Goal: Task Accomplishment & Management: Manage account settings

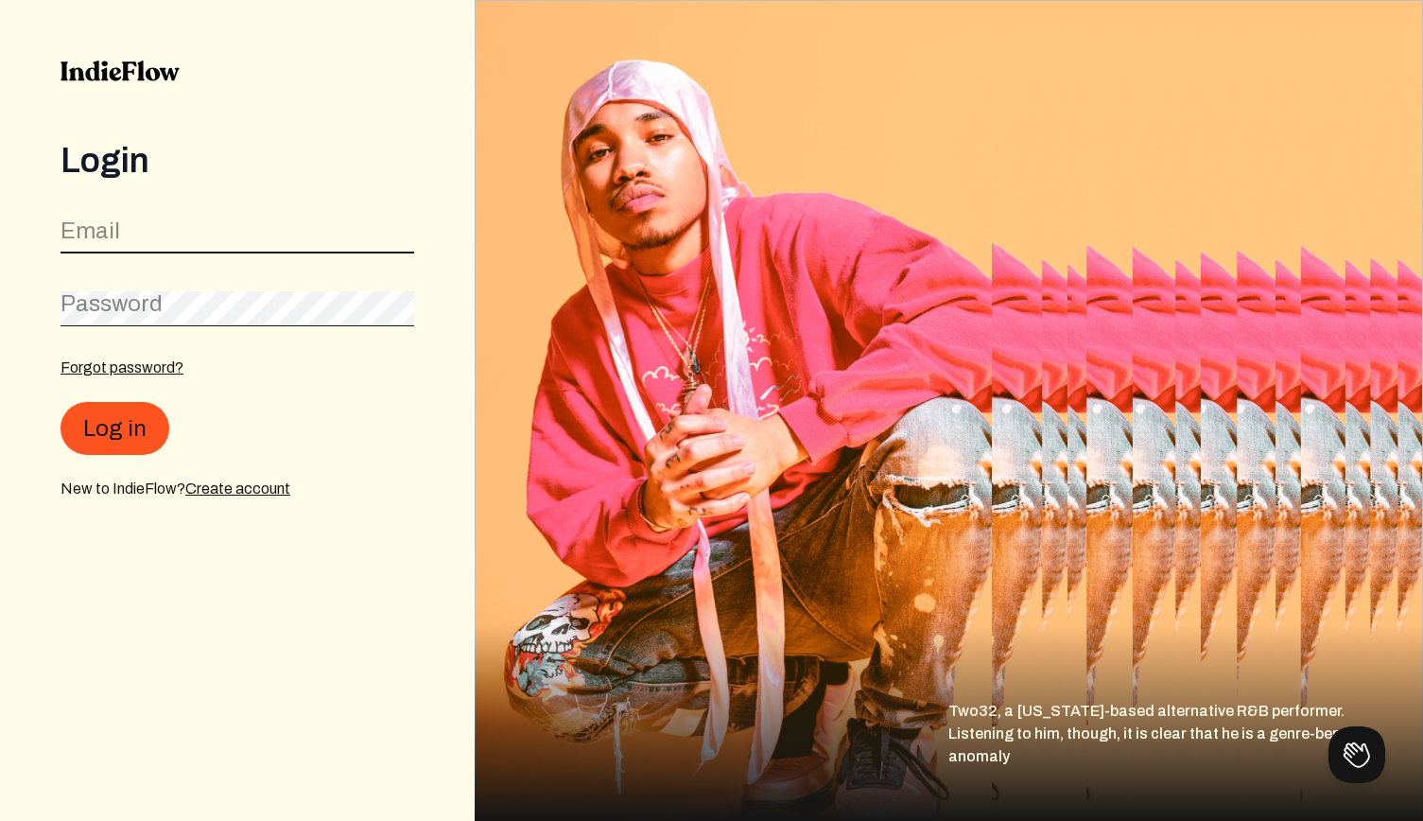
type input "watchuwatchuproductions@gmail.com"
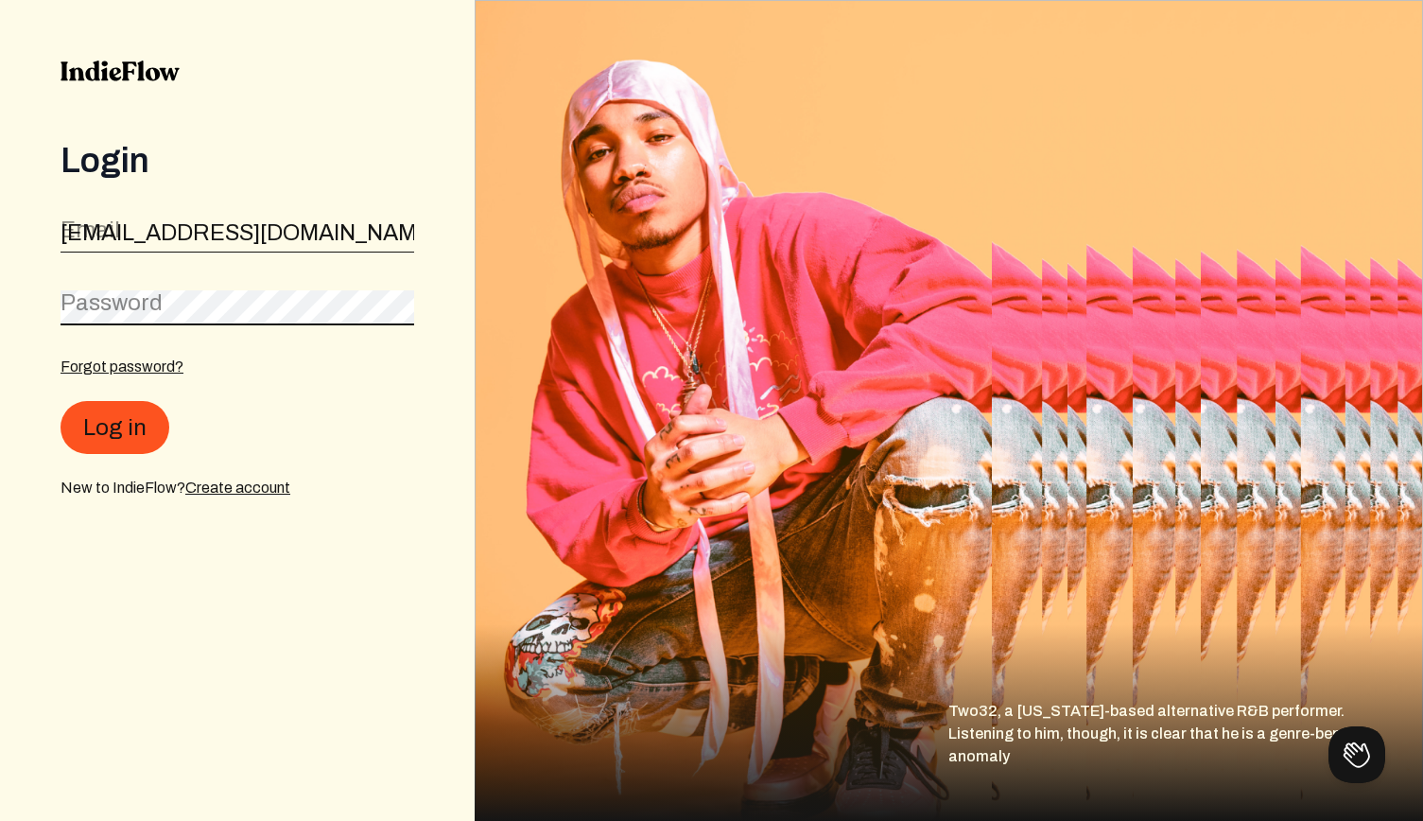
click at [113, 428] on button "Log in" at bounding box center [115, 427] width 109 height 53
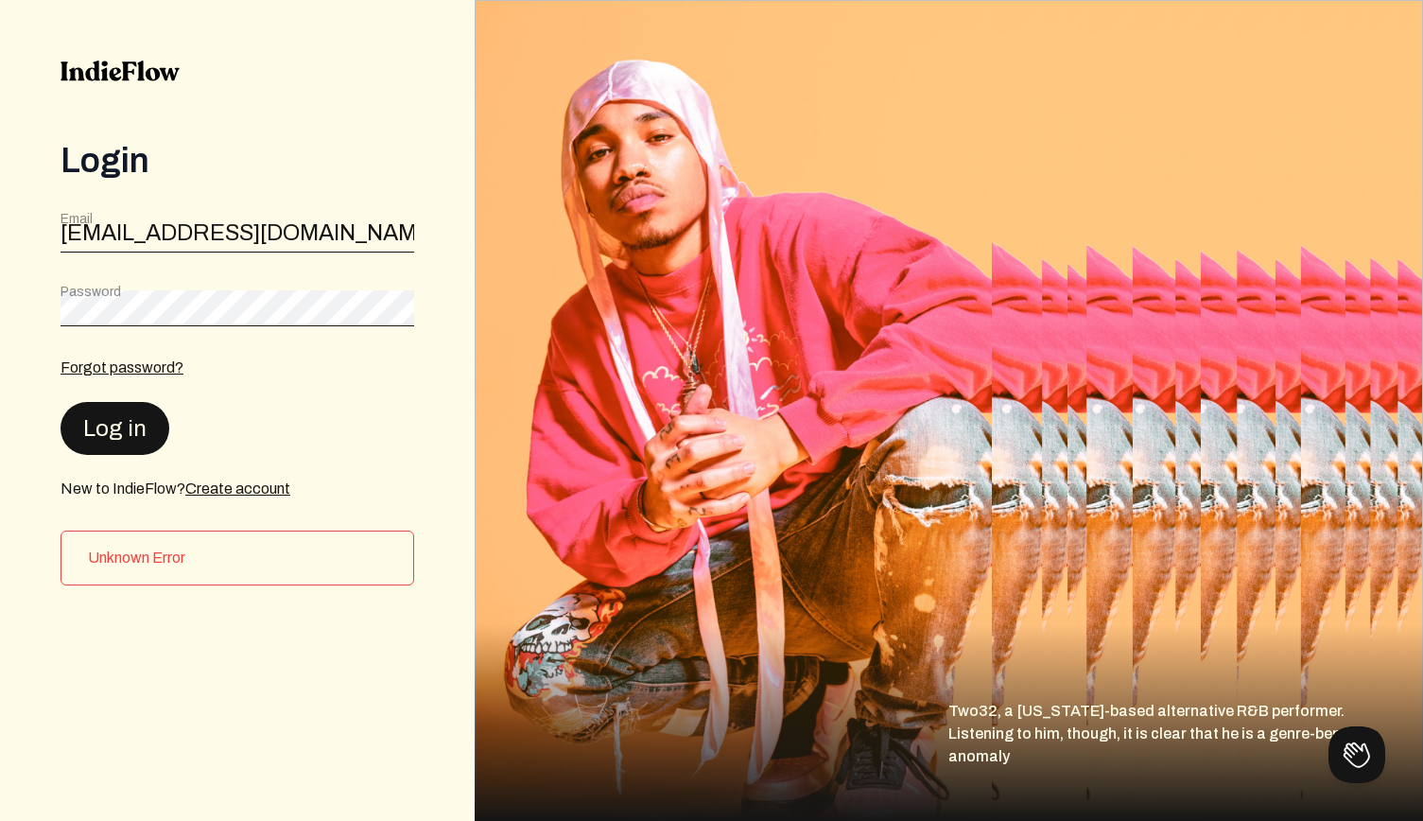
click at [138, 440] on button "Log in" at bounding box center [115, 428] width 109 height 53
click at [120, 415] on button "Log in" at bounding box center [115, 427] width 109 height 53
click at [130, 362] on link "Forgot password?" at bounding box center [122, 366] width 123 height 16
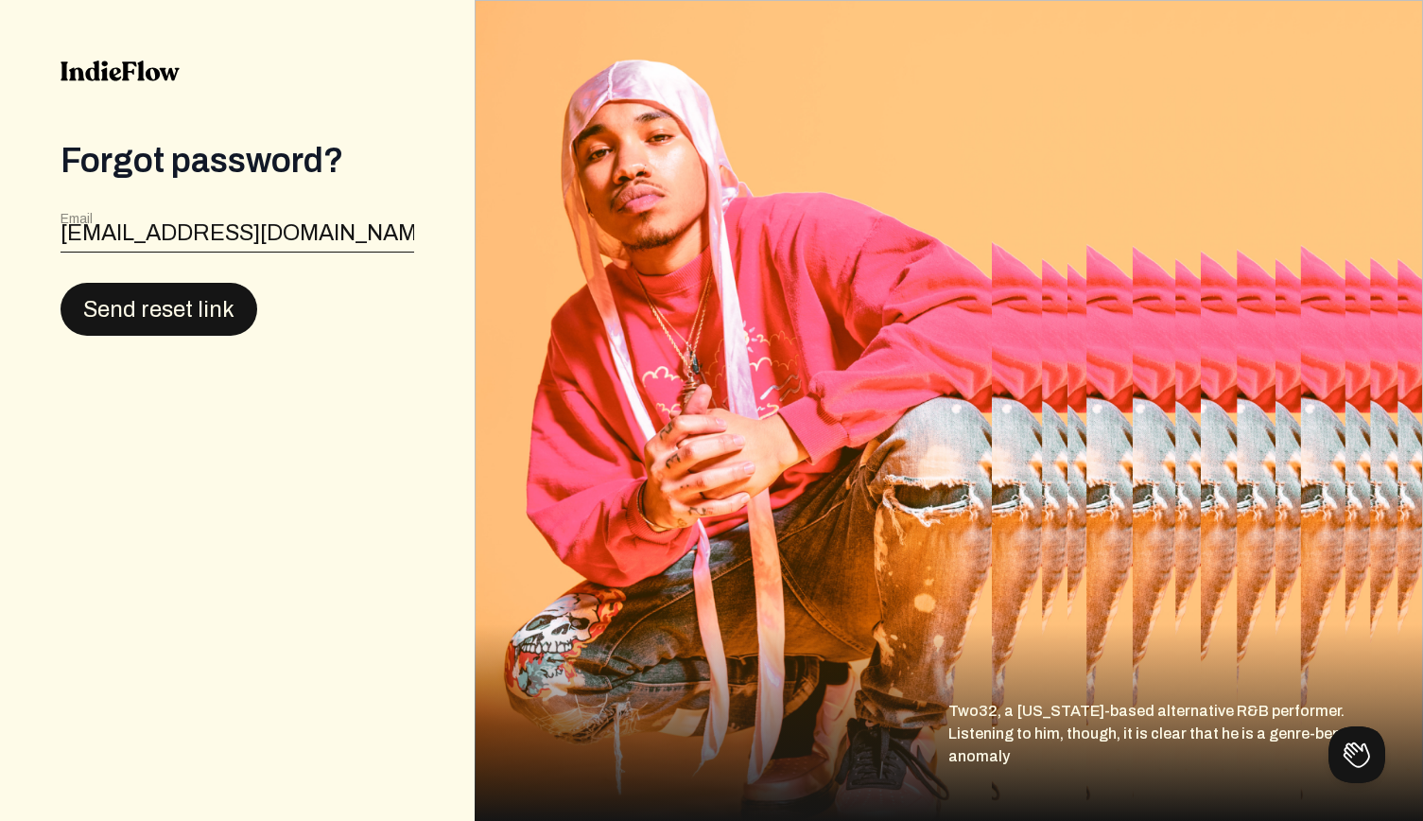
click at [155, 300] on button "Send reset link" at bounding box center [159, 309] width 197 height 53
click at [174, 300] on button "Send reset link" at bounding box center [159, 309] width 197 height 53
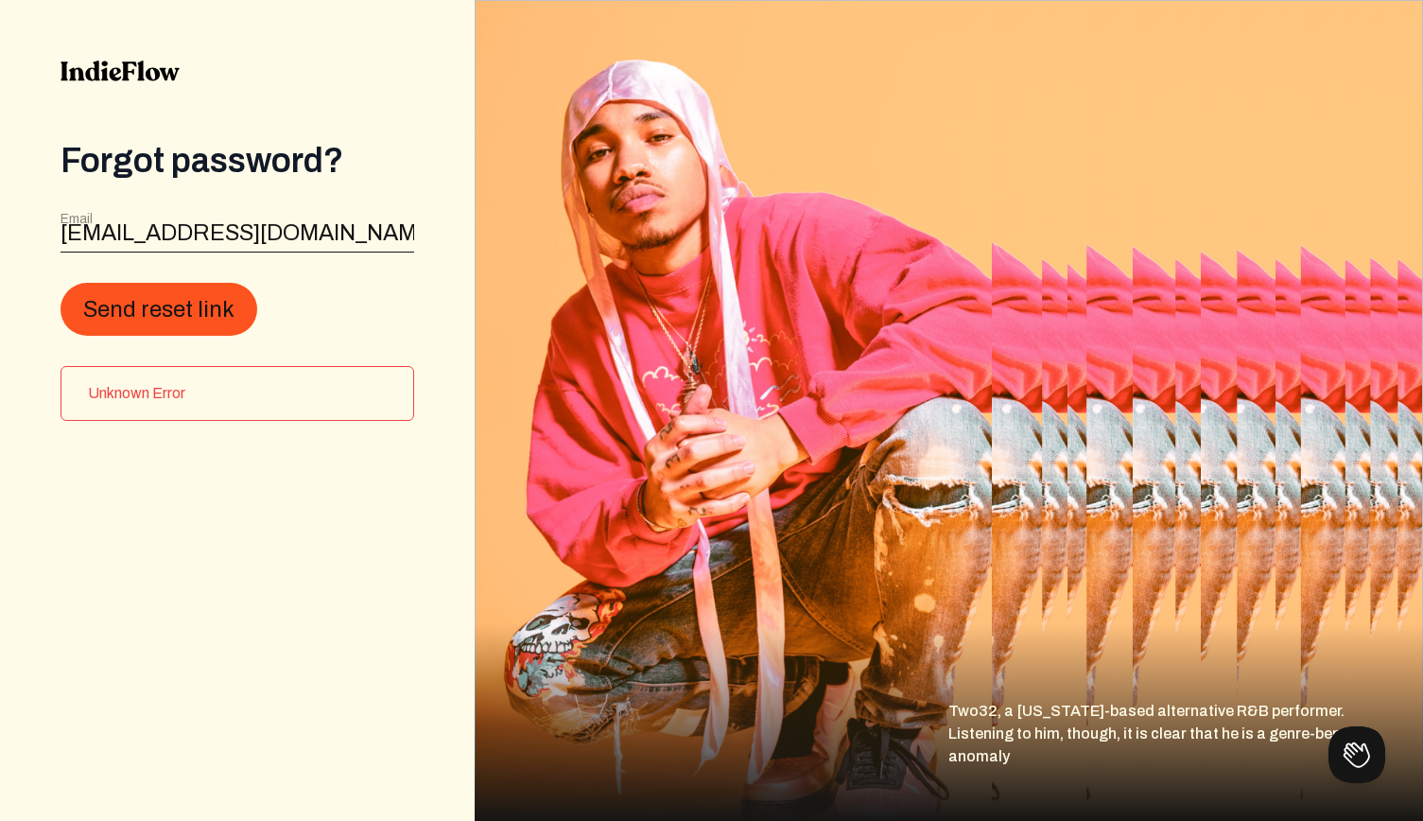
click at [134, 69] on img at bounding box center [120, 71] width 119 height 21
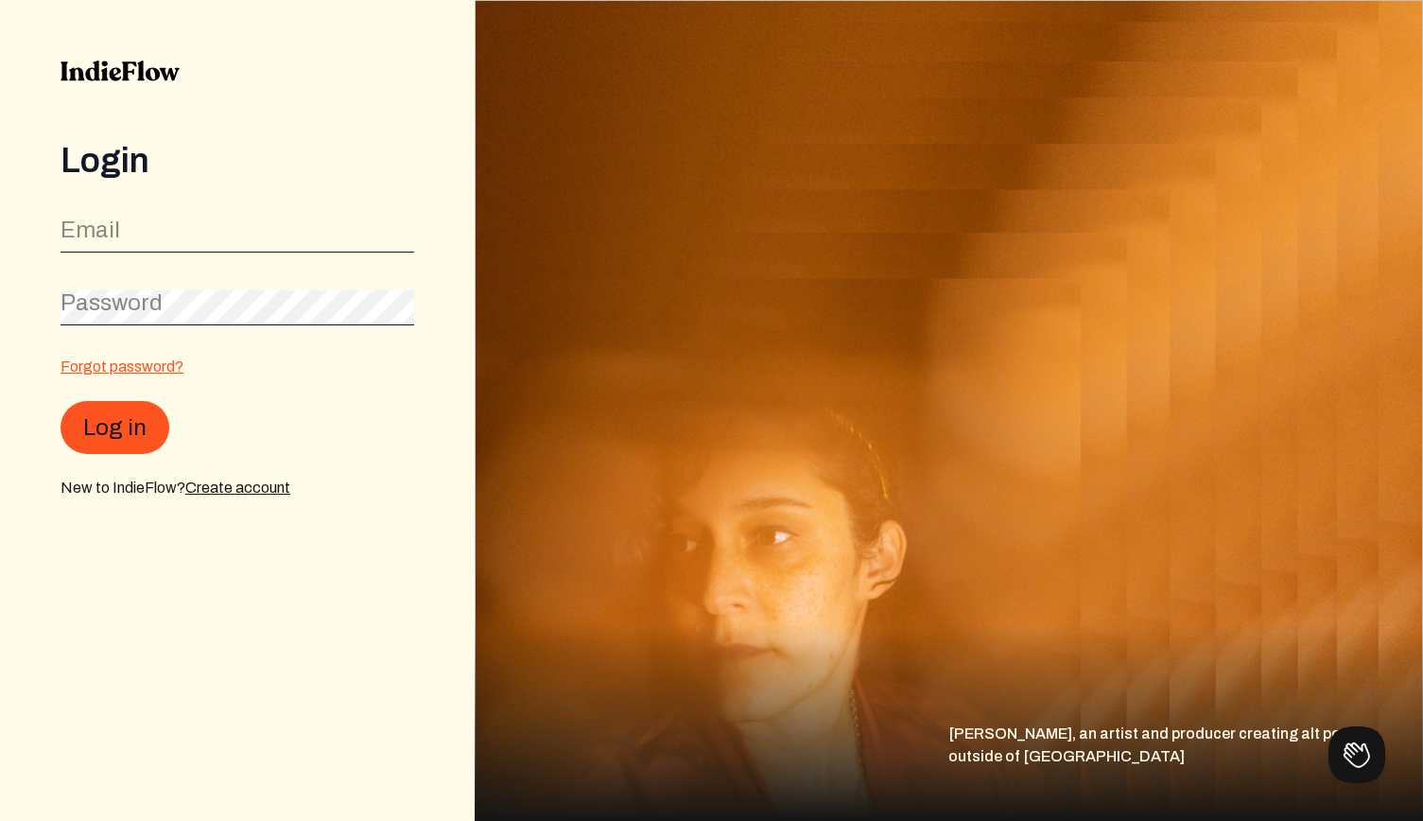
click at [150, 369] on link "Forgot password?" at bounding box center [122, 366] width 123 height 16
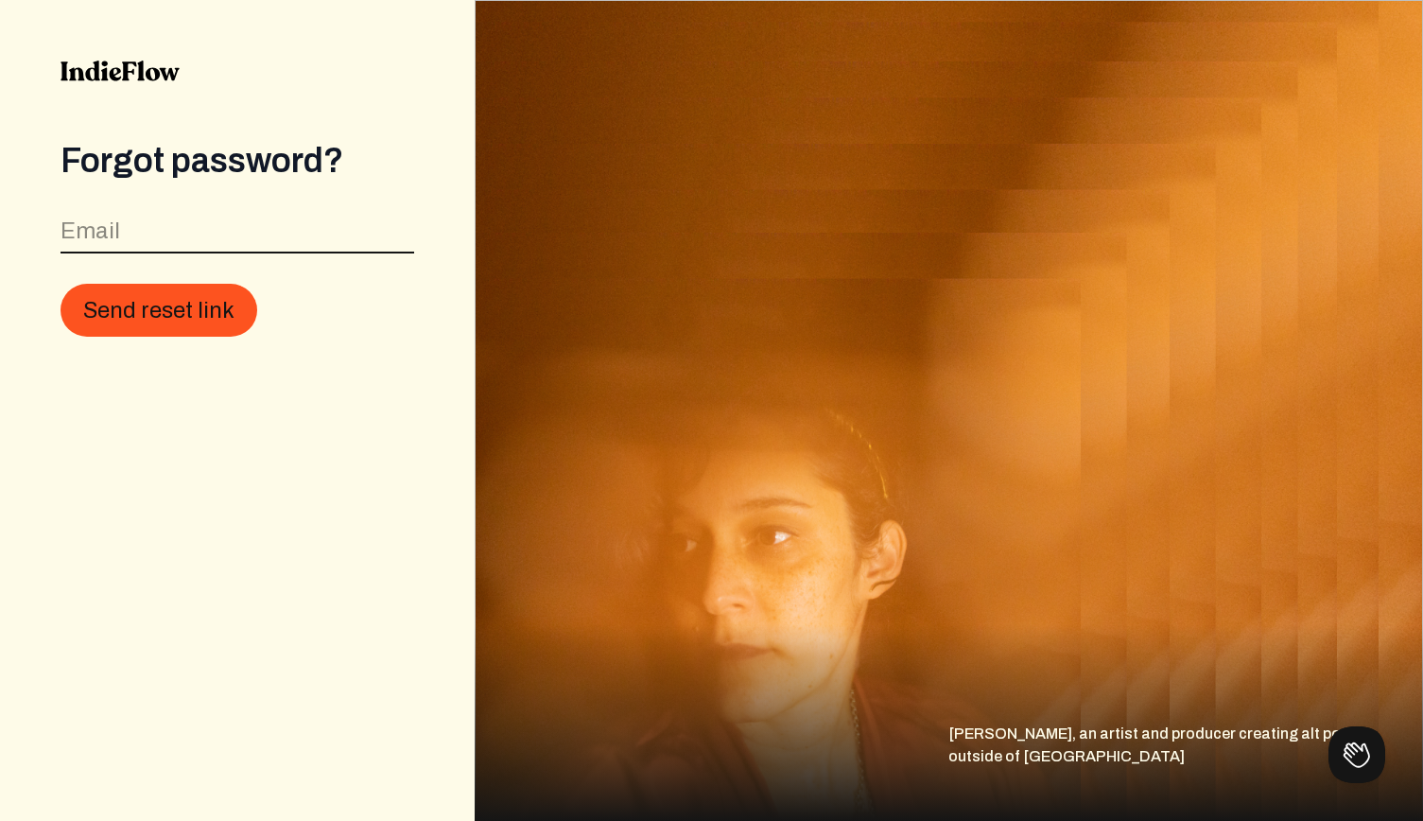
click at [190, 237] on input "email" at bounding box center [238, 235] width 354 height 36
type input "[EMAIL_ADDRESS][DOMAIN_NAME]"
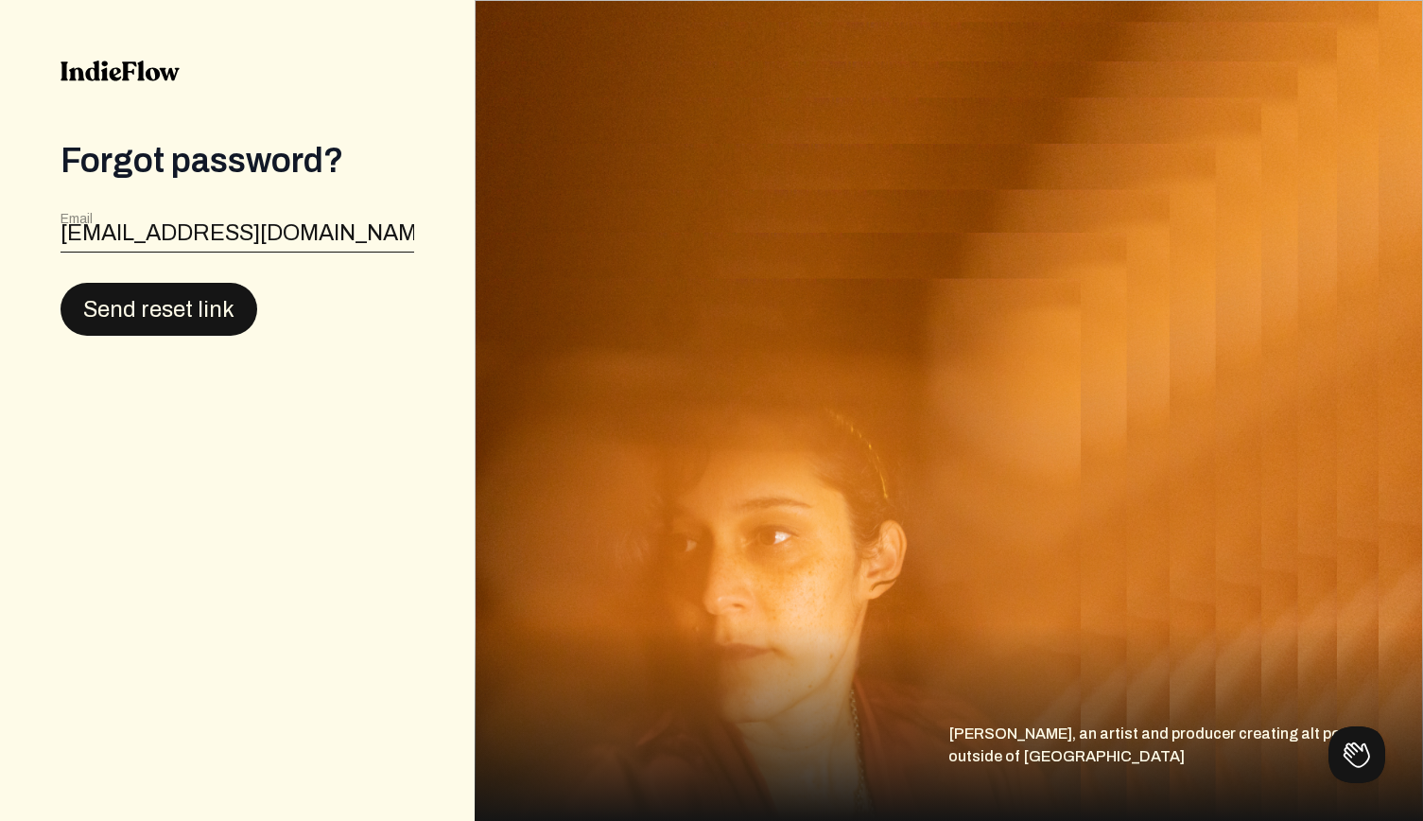
click at [176, 311] on button "Send reset link" at bounding box center [159, 309] width 197 height 53
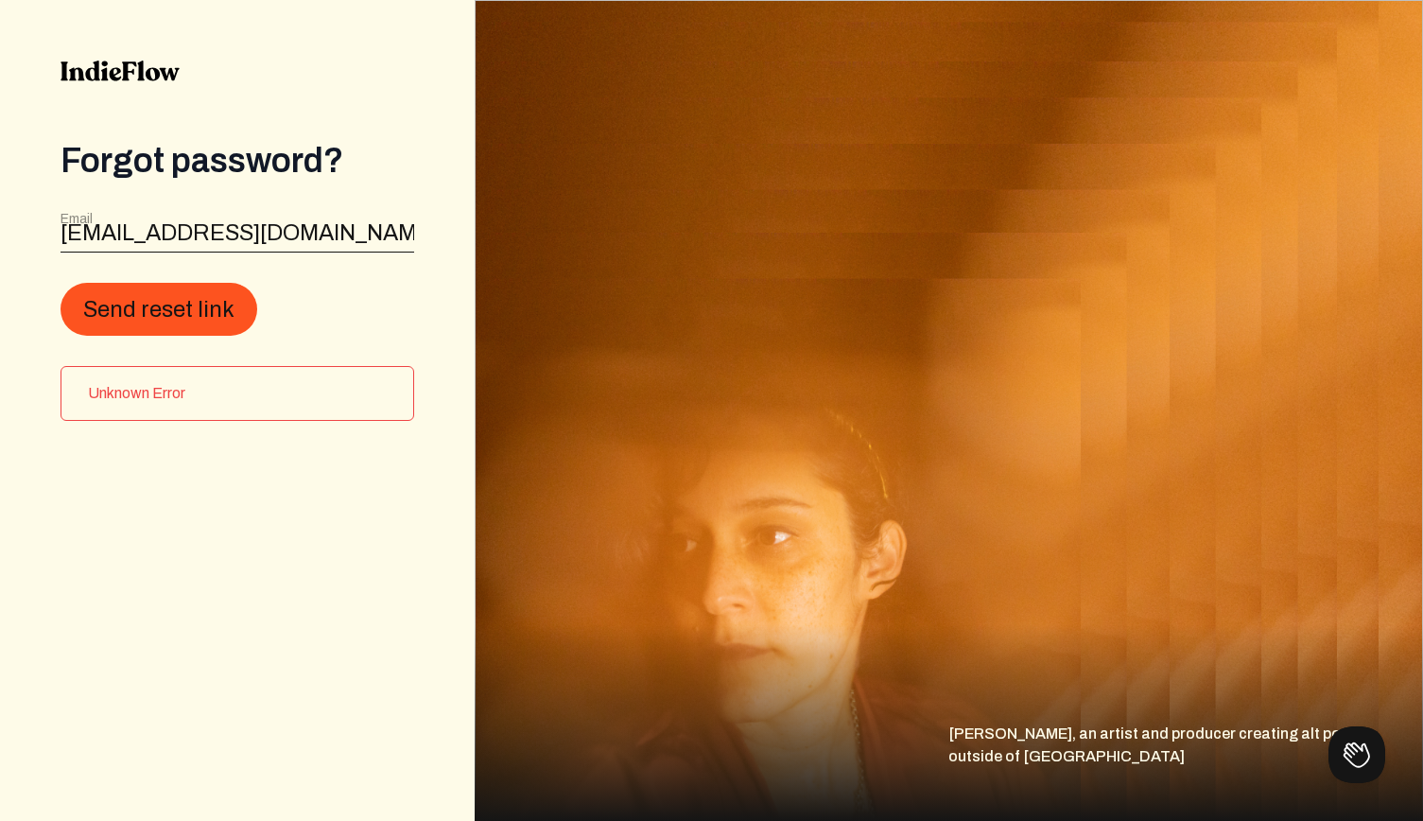
click at [227, 216] on div "Email watchuwatchuproductions@gmail.com" at bounding box center [238, 231] width 354 height 43
click at [227, 225] on input "[EMAIL_ADDRESS][DOMAIN_NAME]" at bounding box center [238, 235] width 354 height 36
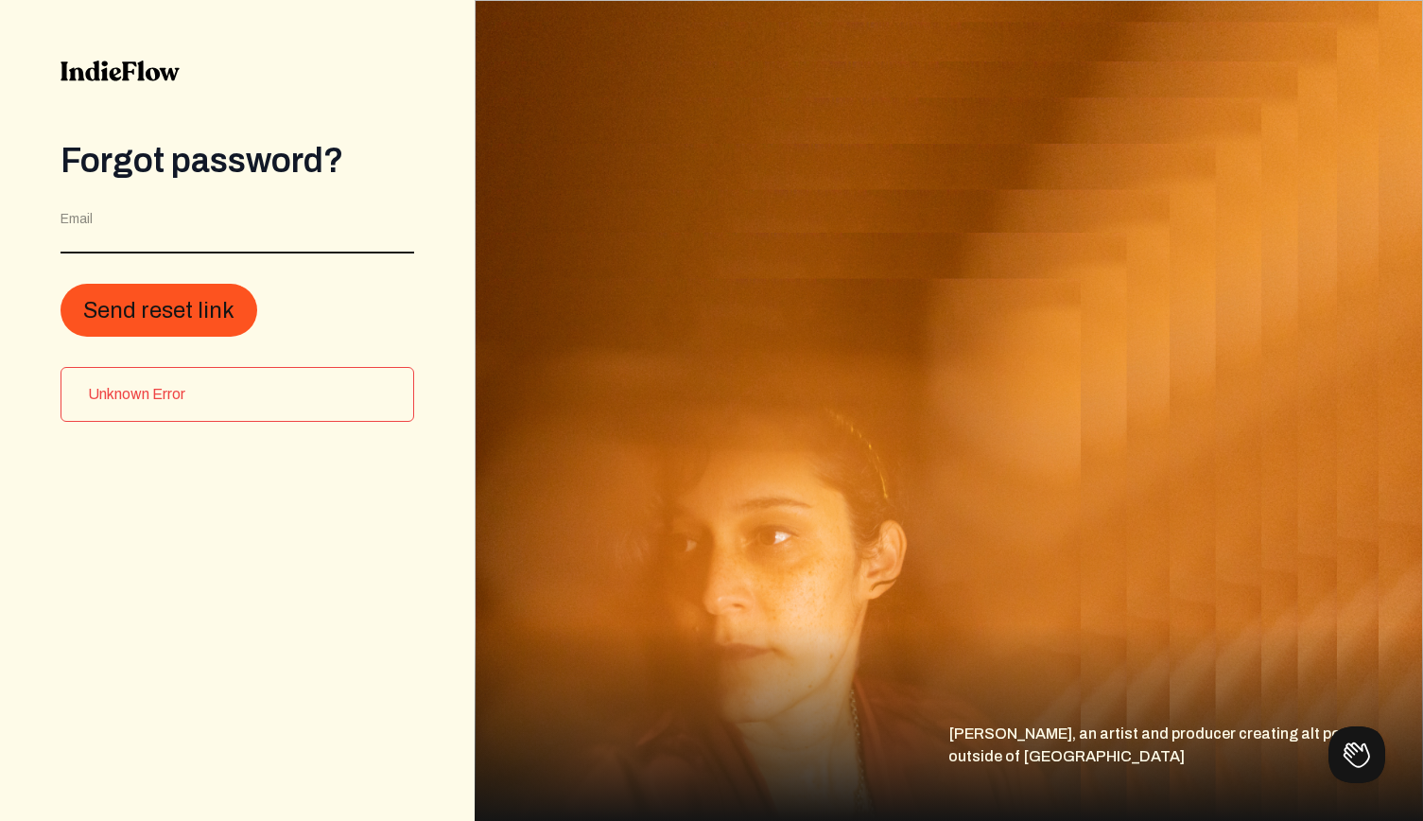
click at [233, 238] on input "email" at bounding box center [238, 235] width 354 height 36
click at [401, 230] on input "email" at bounding box center [238, 235] width 354 height 36
click at [128, 69] on img at bounding box center [120, 71] width 119 height 21
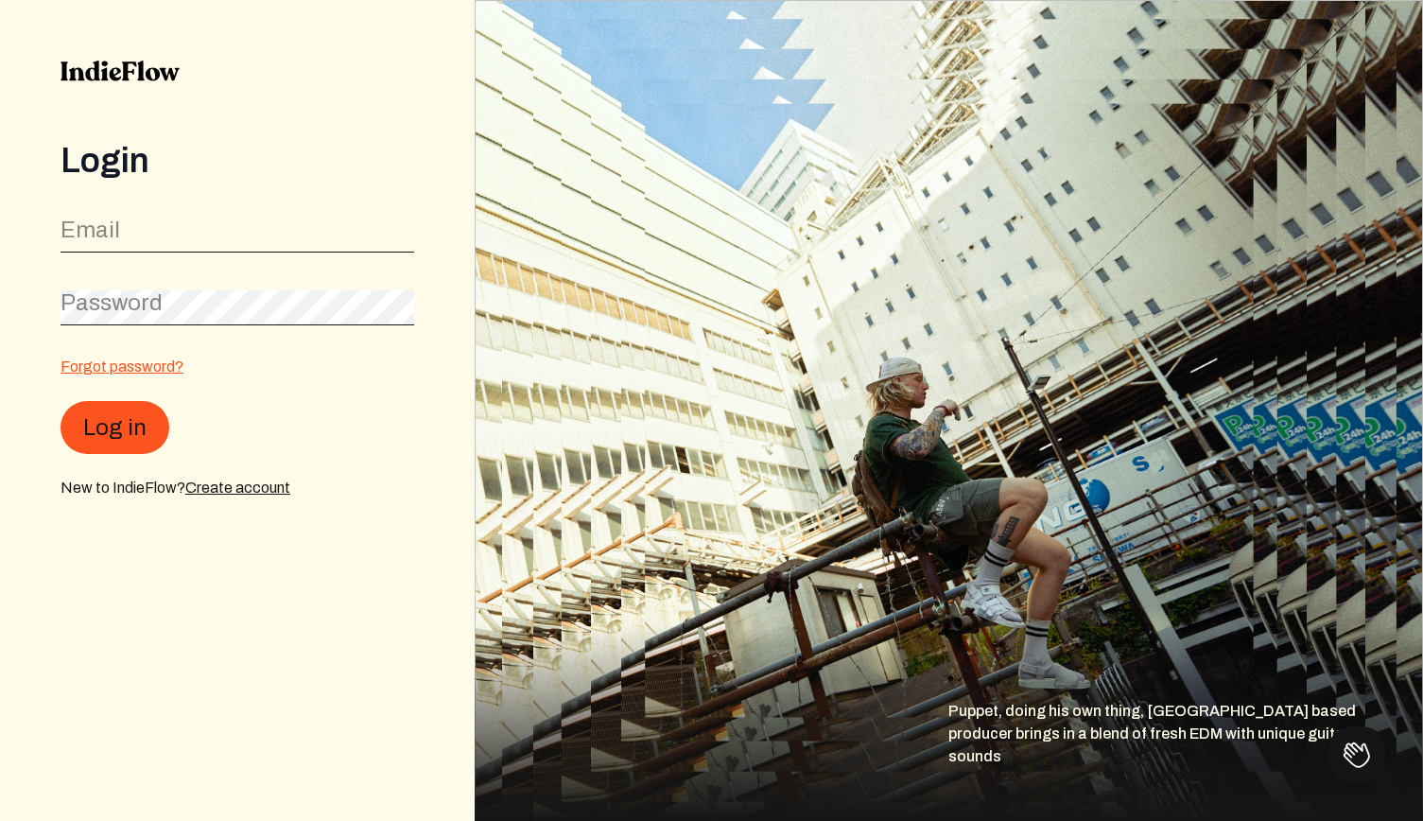
click at [111, 371] on link "Forgot password?" at bounding box center [122, 366] width 123 height 16
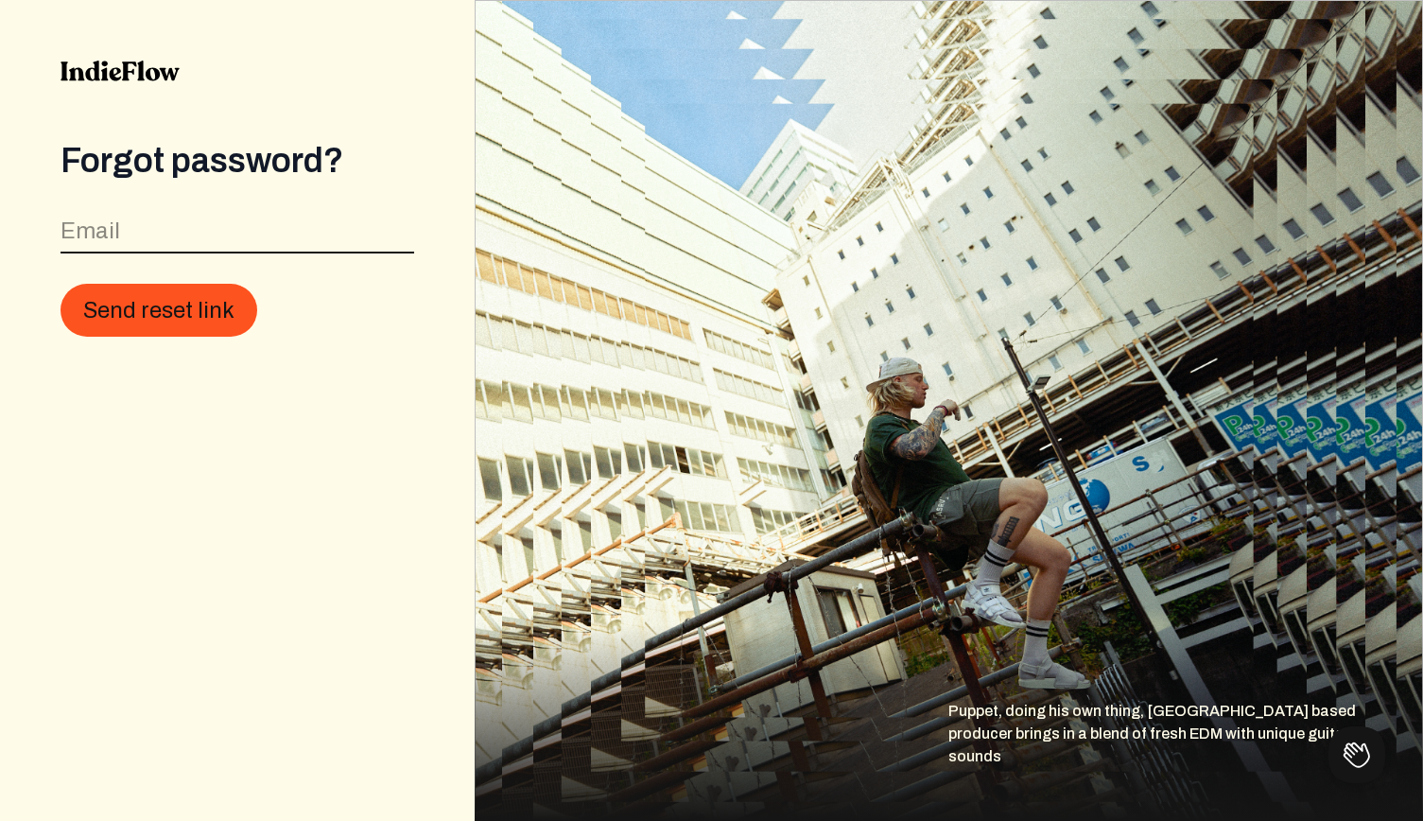
click at [158, 240] on input "email" at bounding box center [238, 235] width 354 height 36
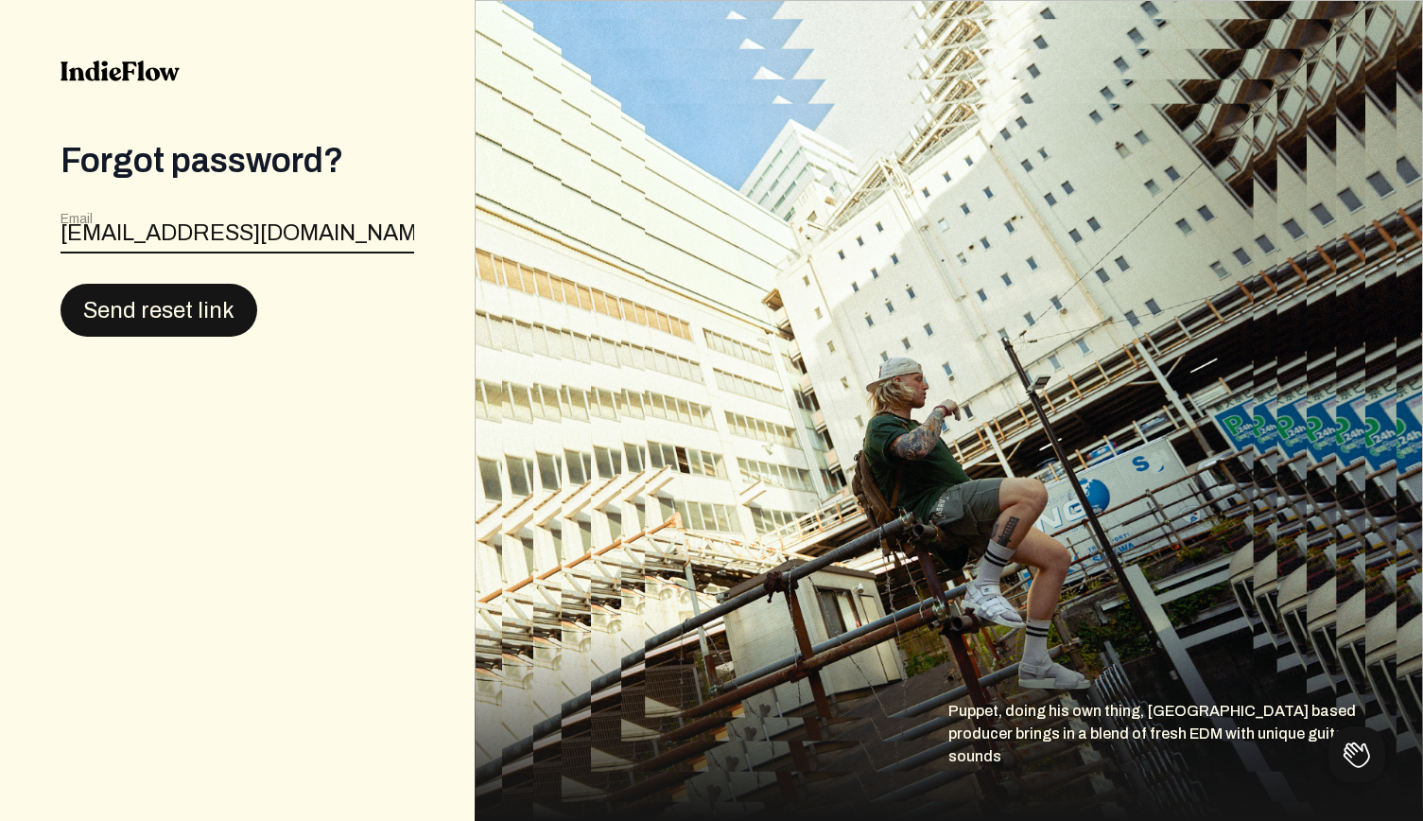
type input "iamlulise@gmail.com"
click at [186, 305] on button "Send reset link" at bounding box center [159, 309] width 197 height 53
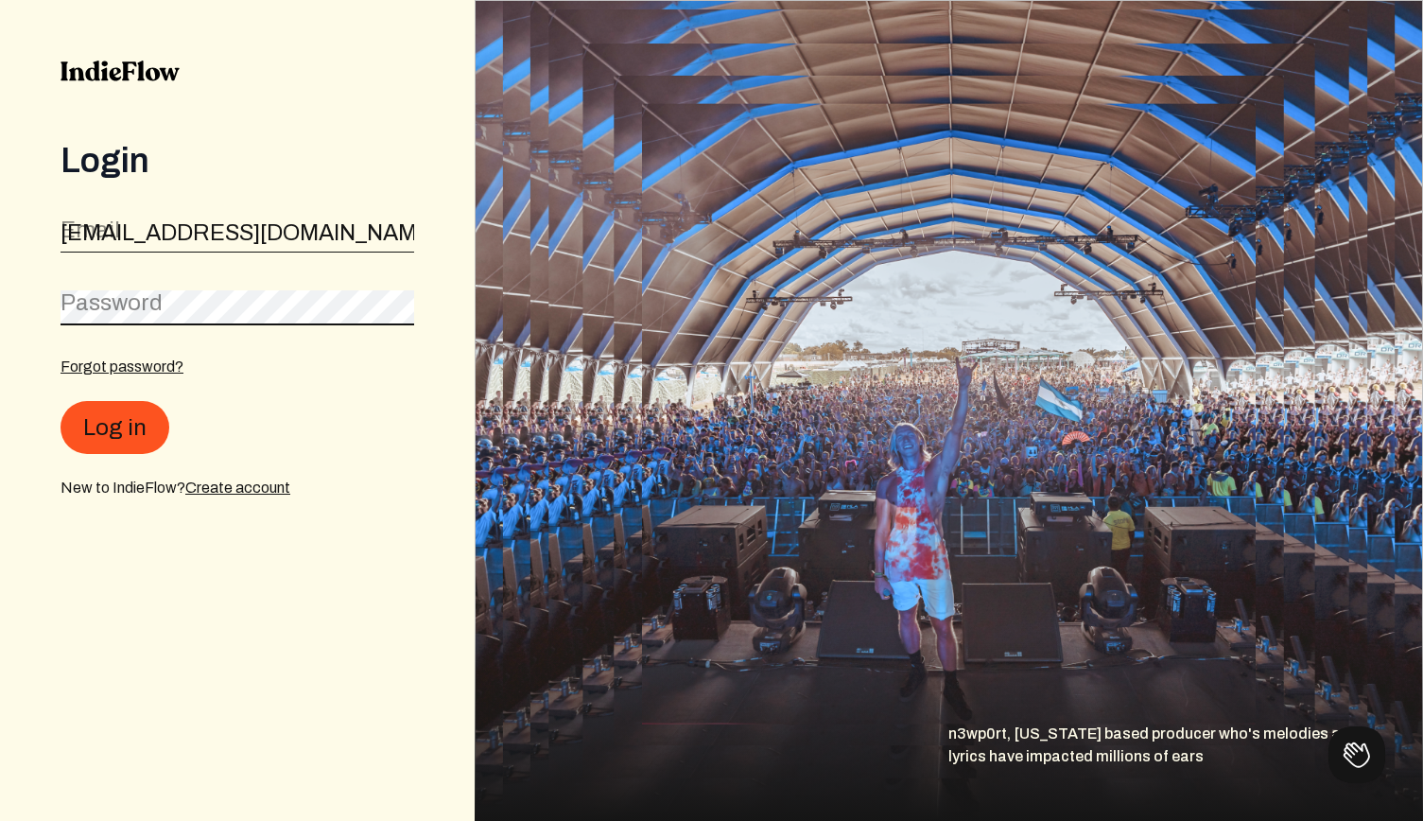
click at [113, 428] on button "Log in" at bounding box center [115, 427] width 109 height 53
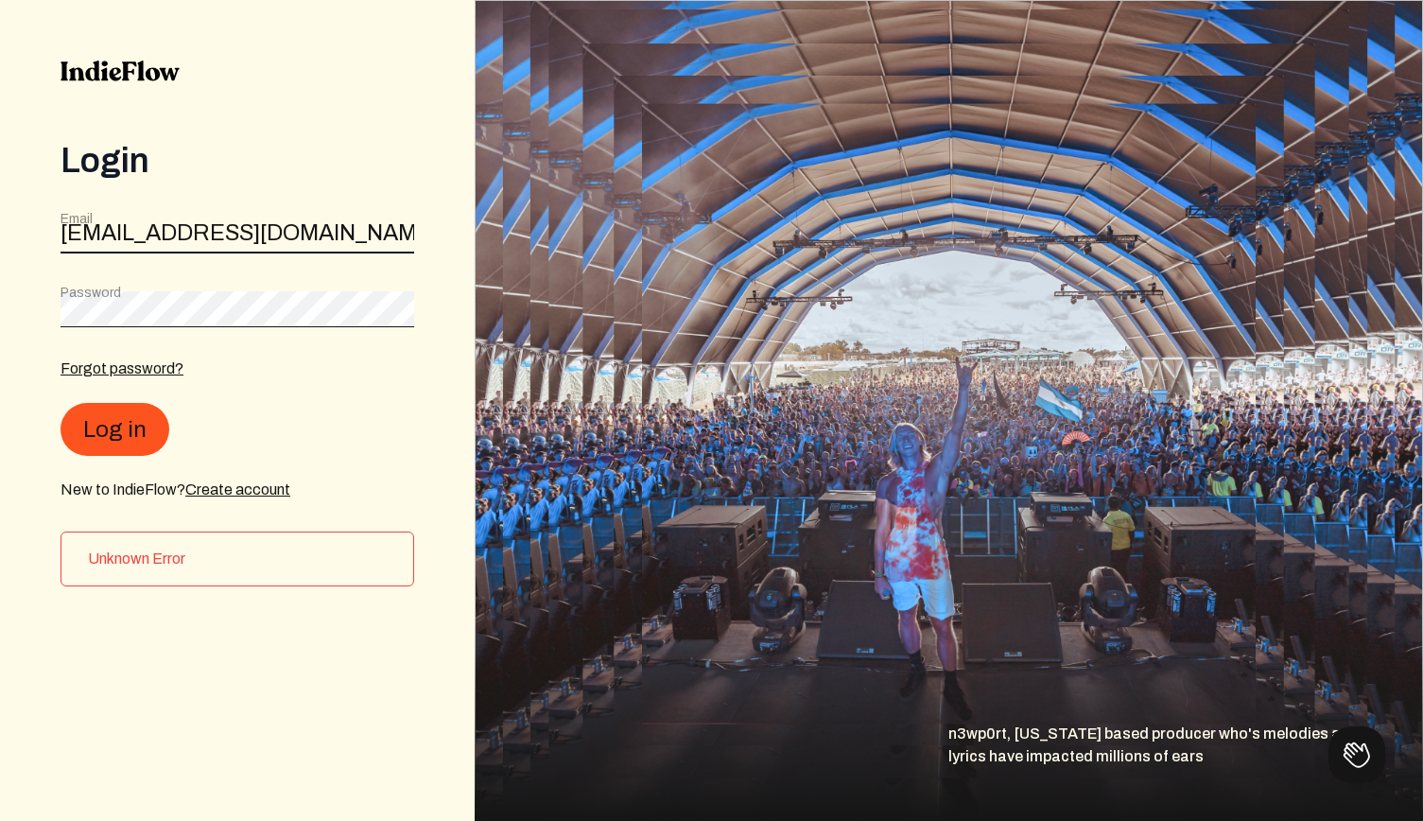
click at [323, 232] on input "[EMAIL_ADDRESS][DOMAIN_NAME]" at bounding box center [238, 235] width 354 height 36
click at [400, 228] on input "[EMAIL_ADDRESS][DOMAIN_NAME]" at bounding box center [238, 235] width 354 height 36
click at [321, 232] on input "[EMAIL_ADDRESS][DOMAIN_NAME]" at bounding box center [238, 235] width 354 height 36
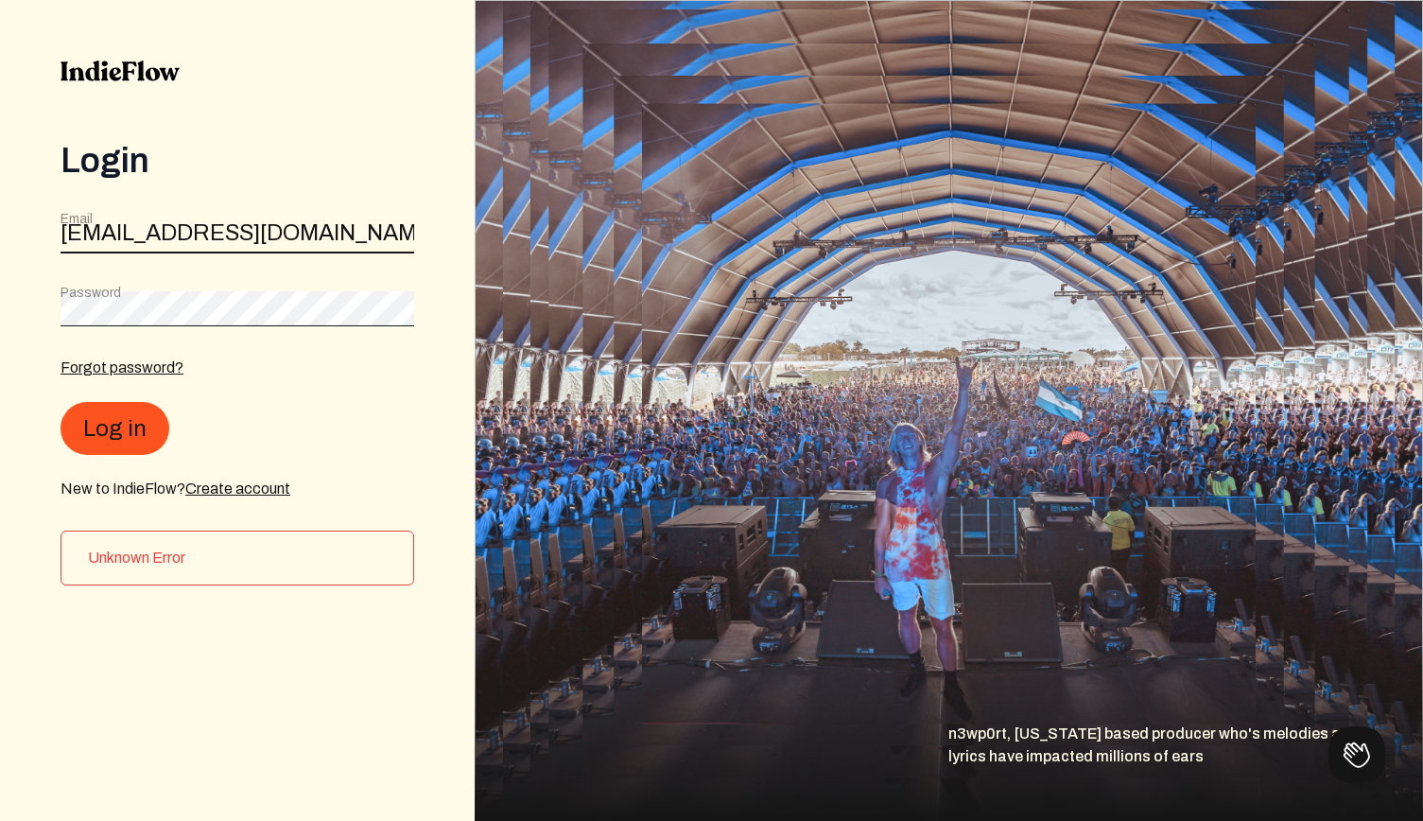
click at [321, 232] on input "[EMAIL_ADDRESS][DOMAIN_NAME]" at bounding box center [238, 235] width 354 height 36
drag, startPoint x: 324, startPoint y: 234, endPoint x: 39, endPoint y: 224, distance: 285.7
click at [39, 224] on div "Login Email alexleecol75@icloud.com Password Forgot password? Log in New to Ind…" at bounding box center [237, 410] width 475 height 821
type input "alexleecol75@icloud.com"
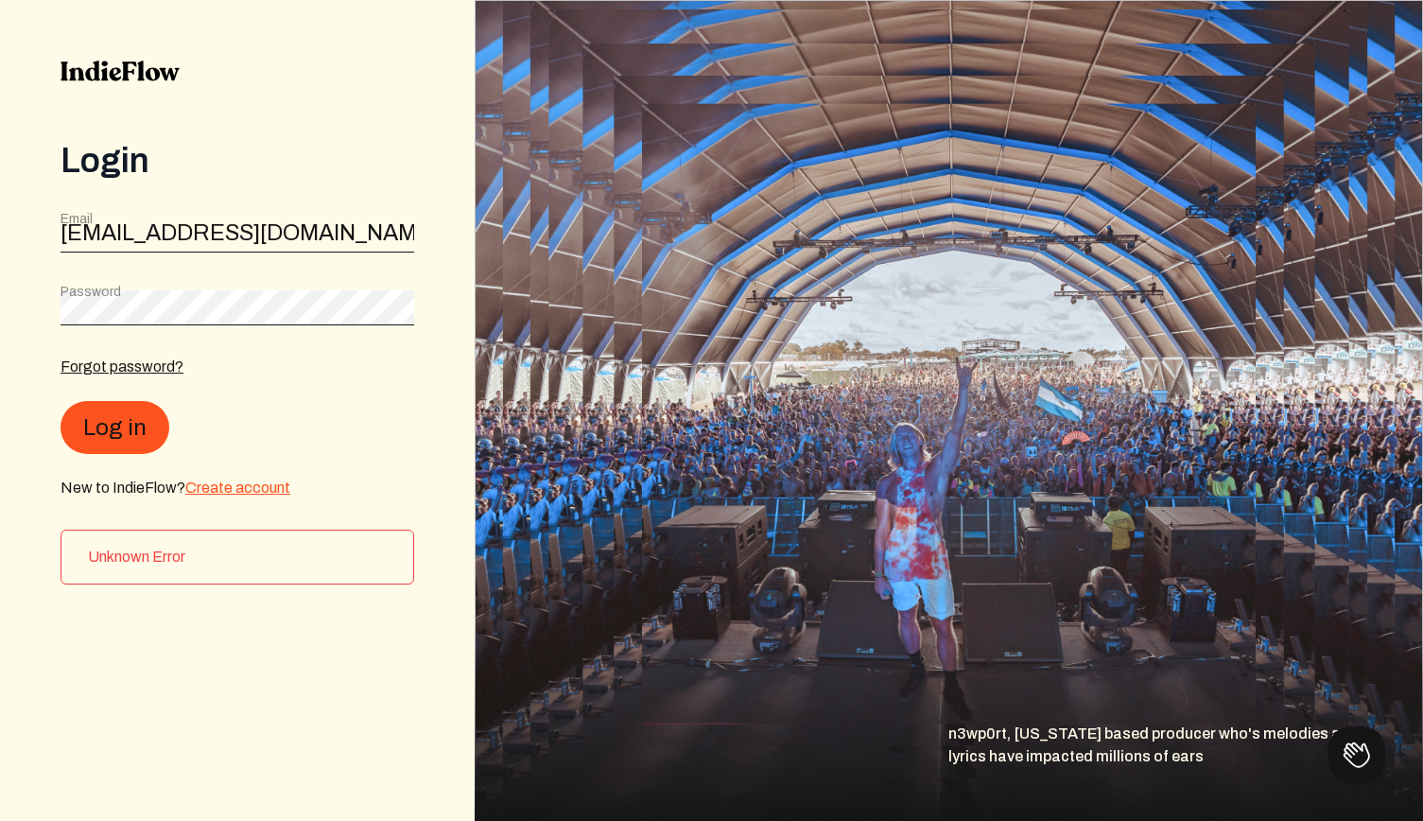
click at [215, 487] on link "Create account" at bounding box center [237, 487] width 105 height 16
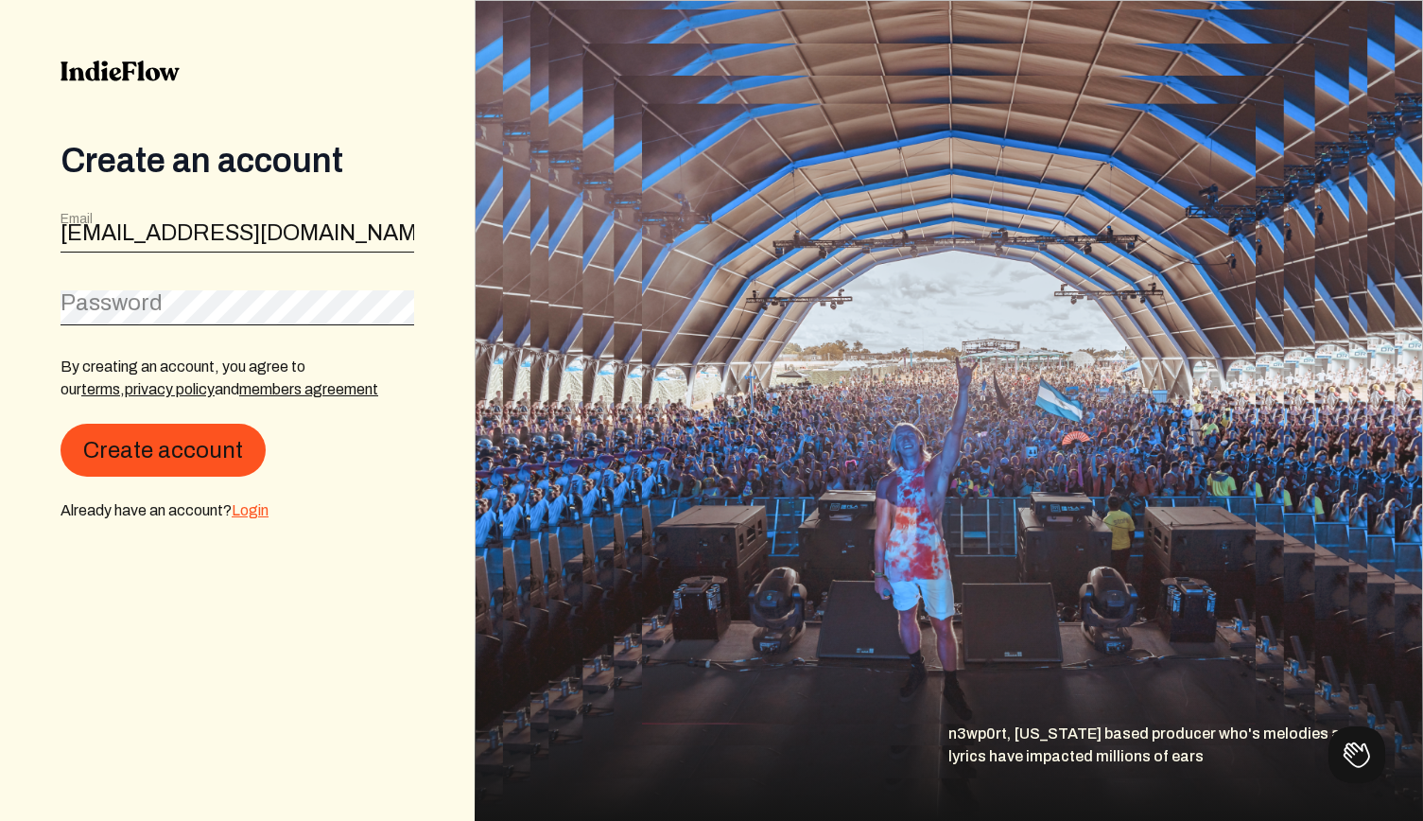
click at [255, 512] on link "Login" at bounding box center [250, 510] width 37 height 16
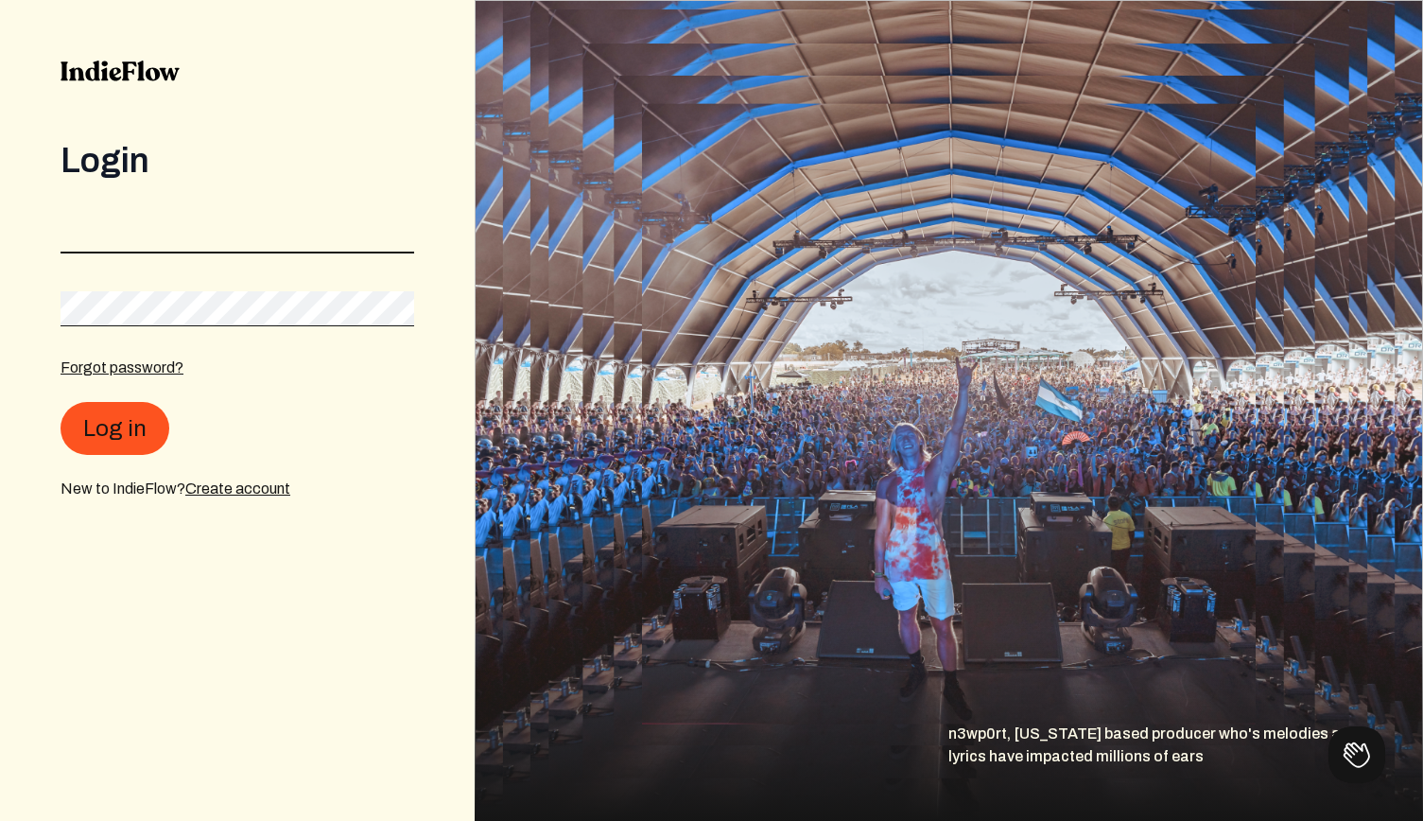
type input "alexleecol75@icloud.com"
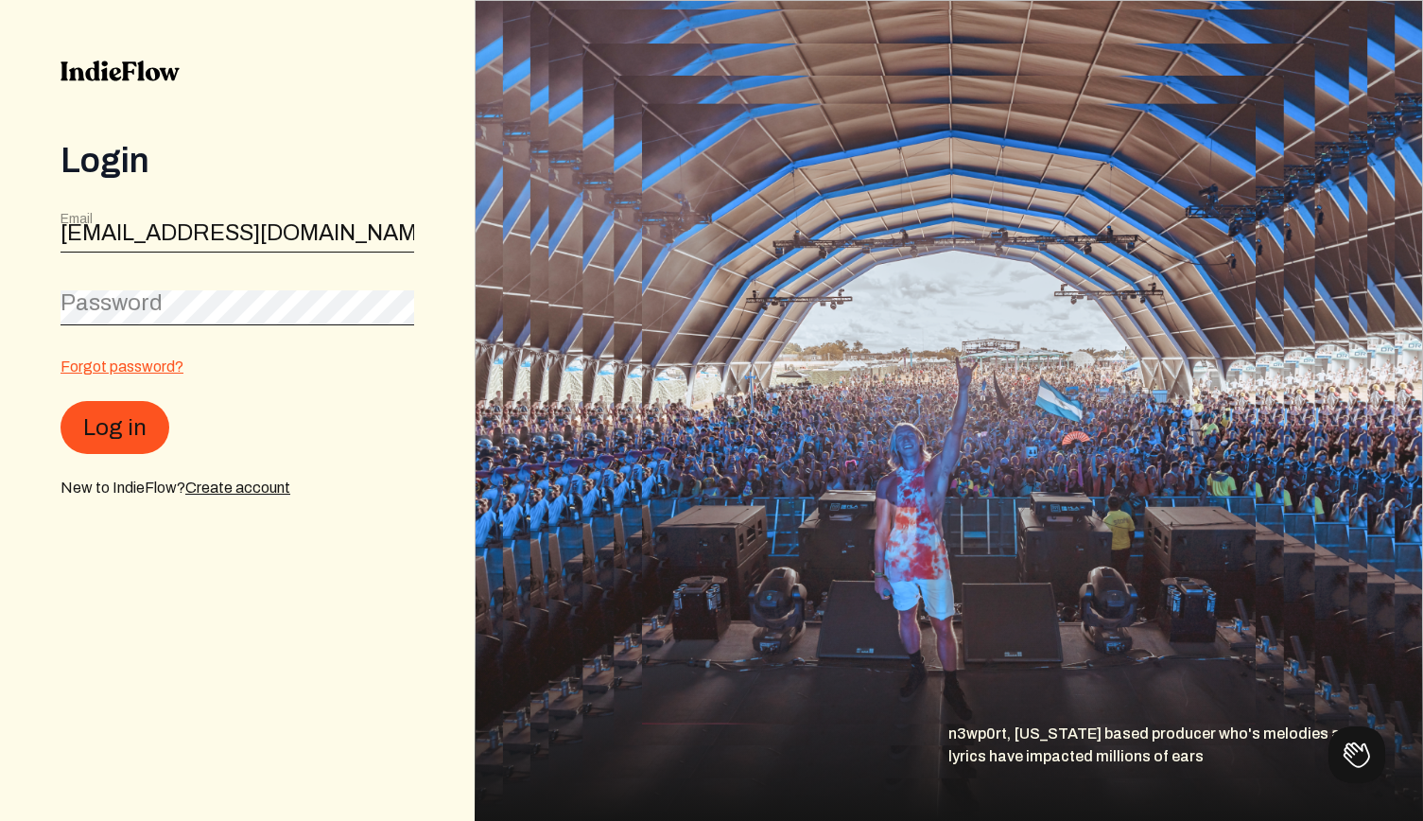
click at [156, 368] on link "Forgot password?" at bounding box center [122, 366] width 123 height 16
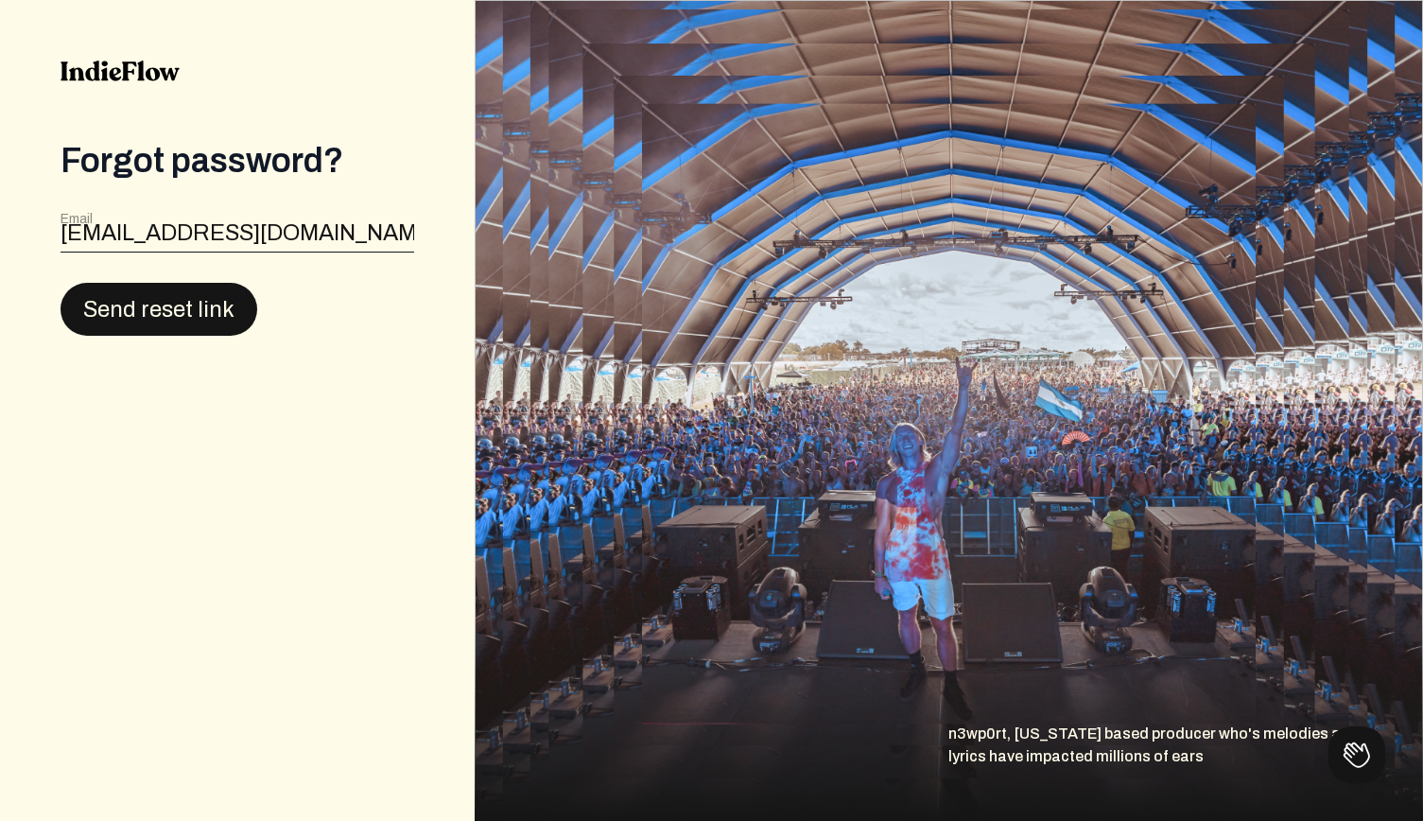
click at [193, 315] on button "Send reset link" at bounding box center [159, 309] width 197 height 53
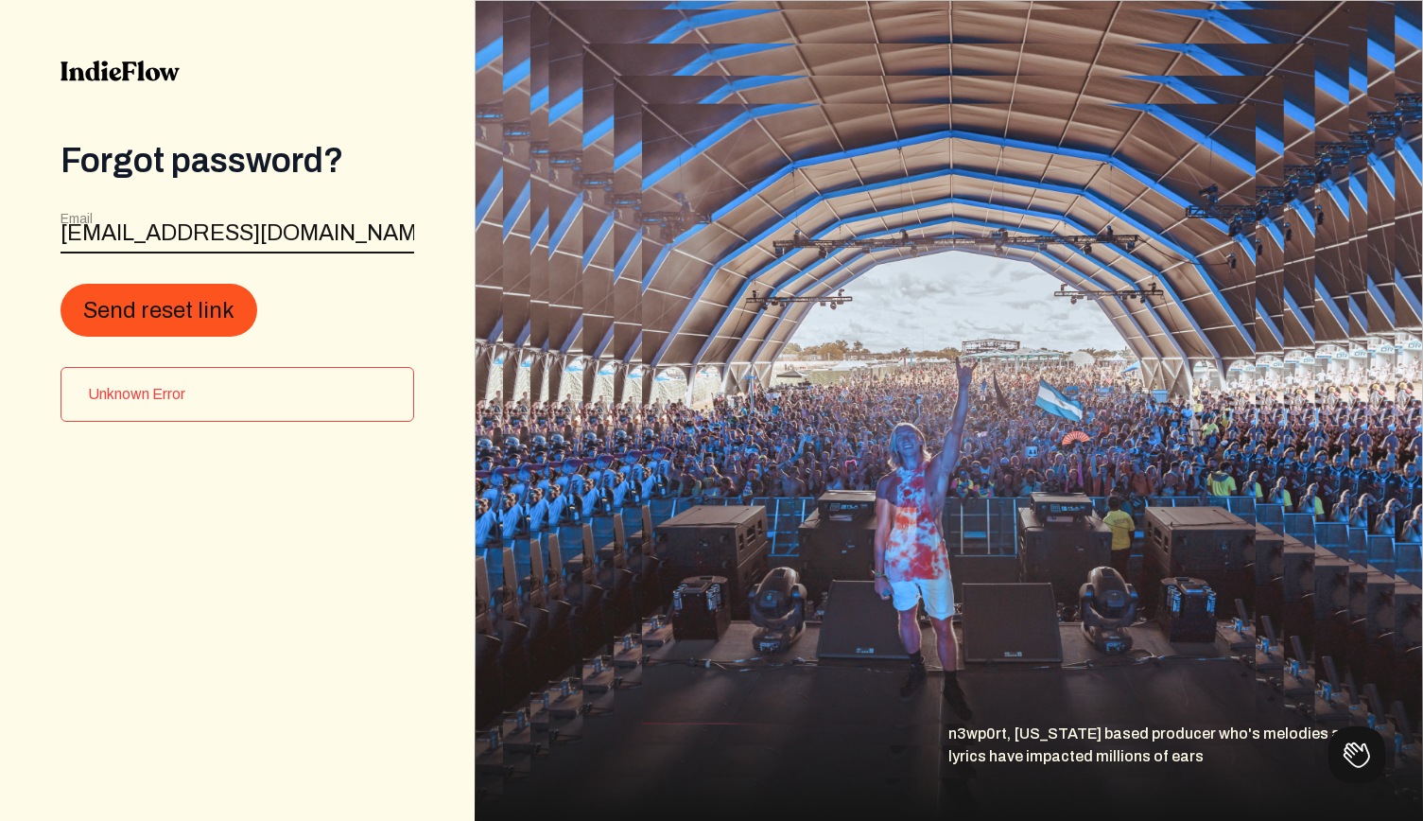
click at [267, 230] on input "alexleecol75@icloud.com" at bounding box center [238, 235] width 354 height 36
type input "wa"
type input "[EMAIL_ADDRESS][DOMAIN_NAME]"
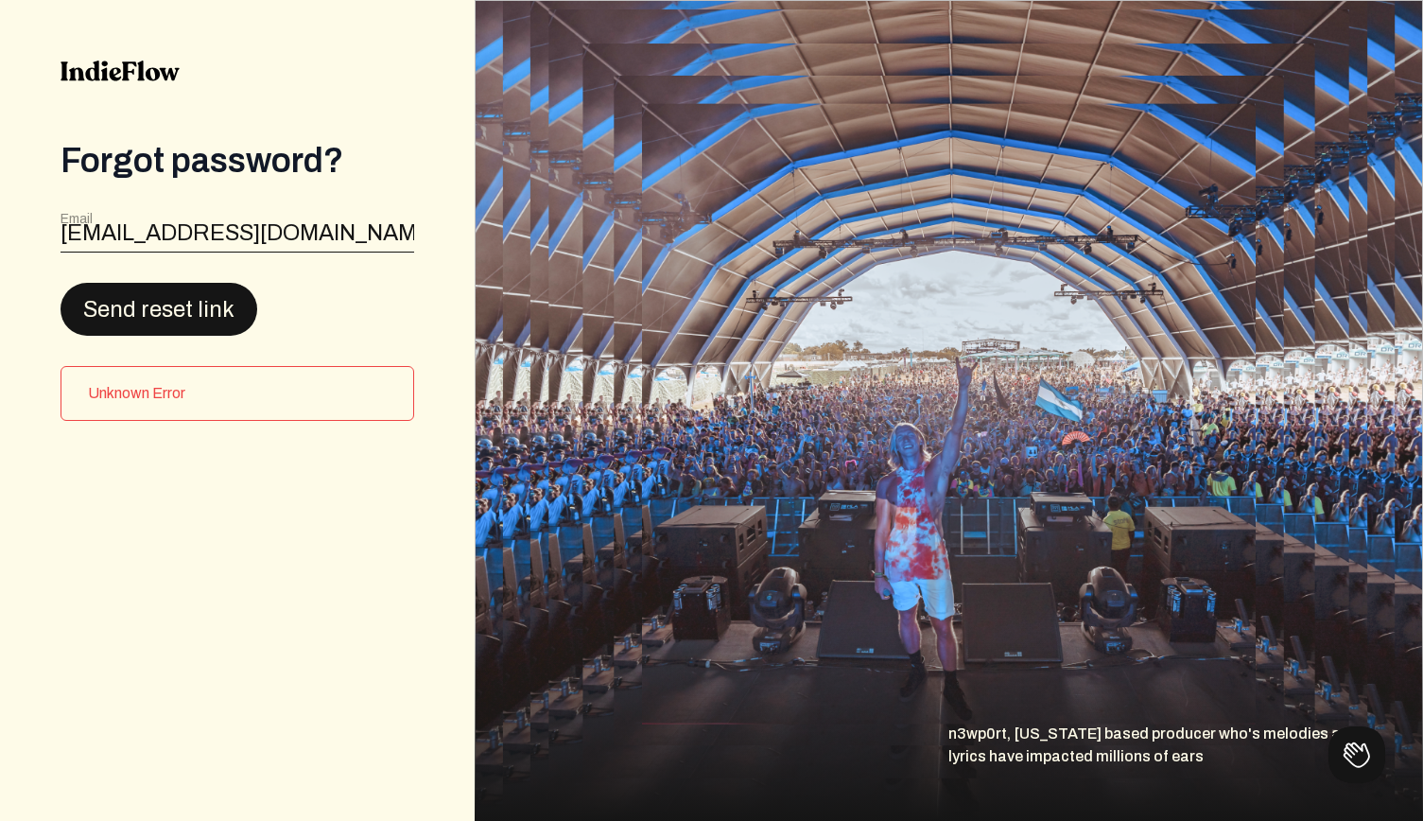
click at [182, 300] on button "Send reset link" at bounding box center [159, 309] width 197 height 53
click at [155, 68] on img at bounding box center [120, 71] width 119 height 21
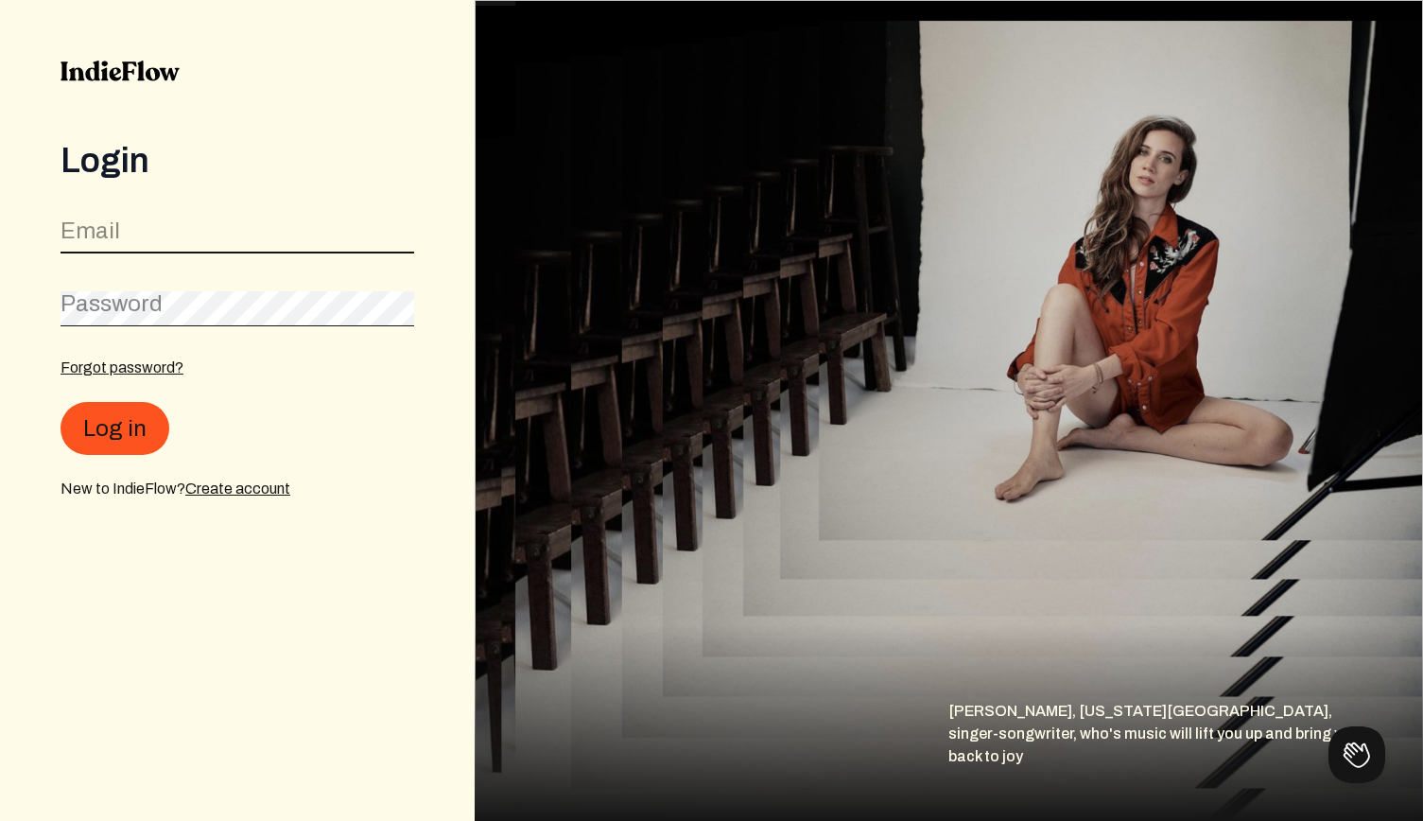
type input "[EMAIL_ADDRESS][DOMAIN_NAME]"
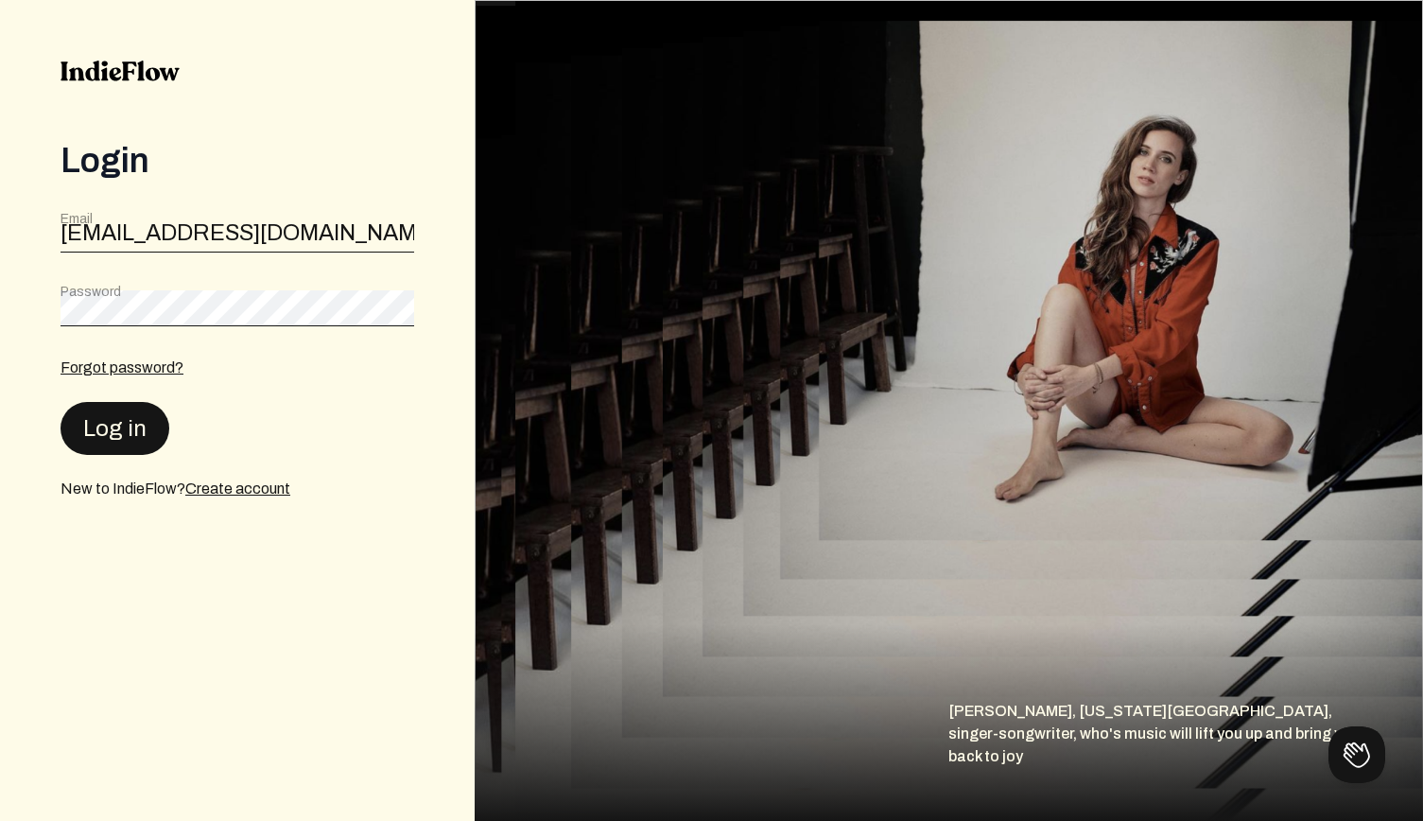
click at [104, 428] on button "Log in" at bounding box center [115, 428] width 109 height 53
